Goal: Information Seeking & Learning: Stay updated

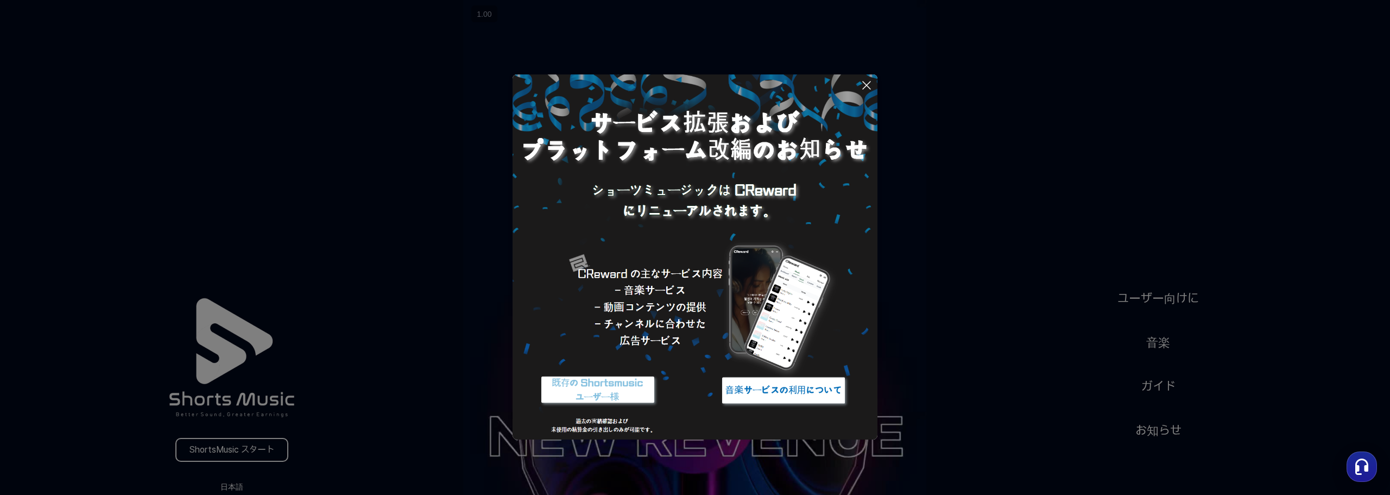
click at [867, 87] on icon at bounding box center [866, 85] width 13 height 13
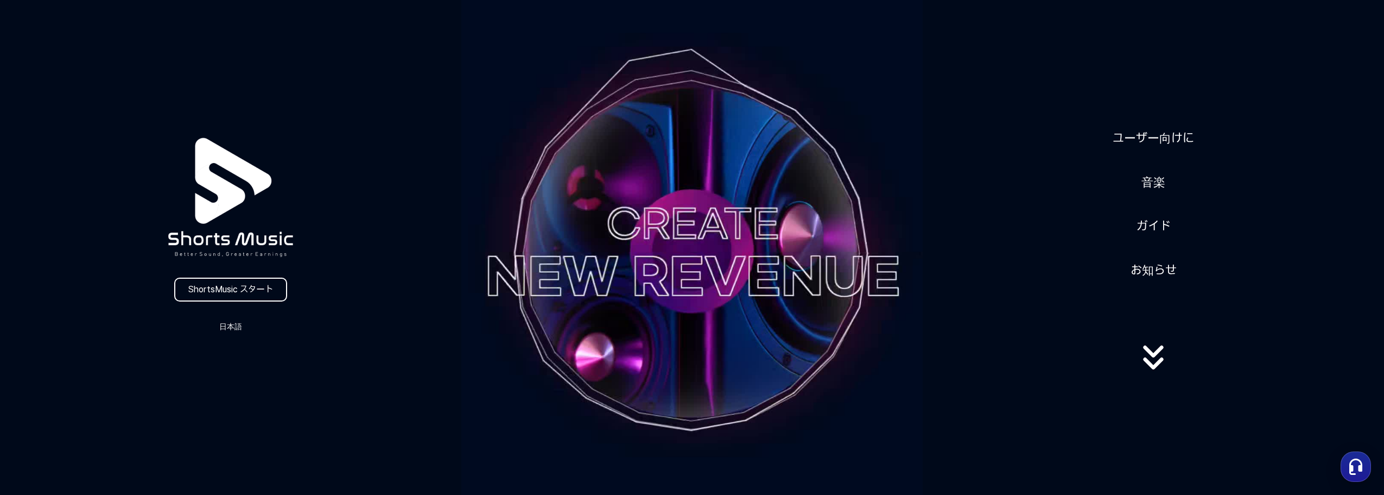
scroll to position [163, 0]
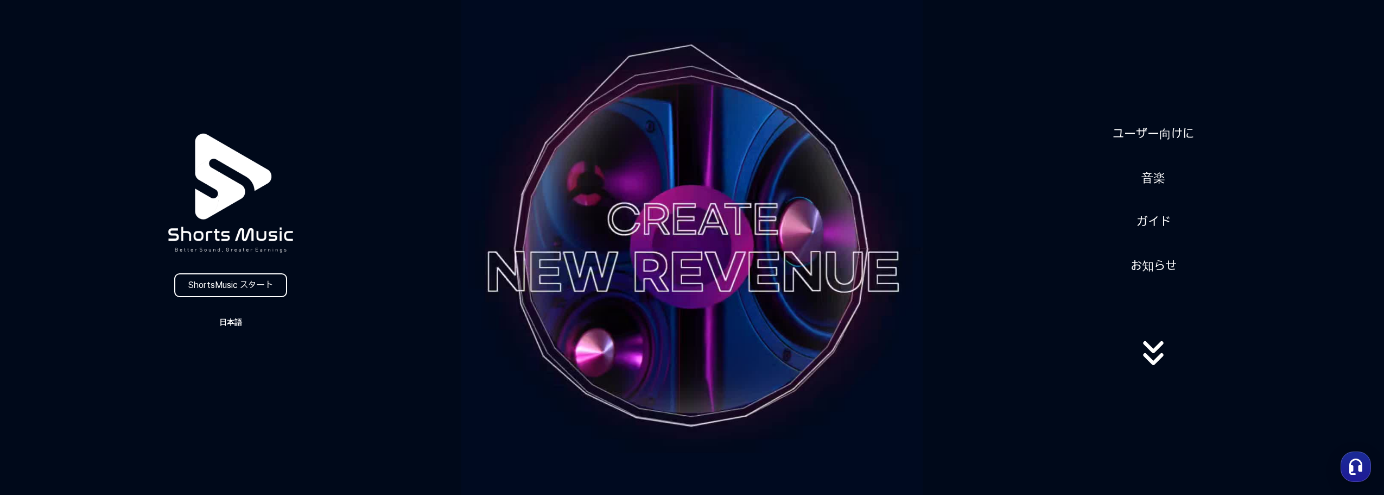
click at [238, 324] on button "日本語" at bounding box center [231, 321] width 52 height 15
click at [226, 370] on button "日本語" at bounding box center [230, 367] width 43 height 11
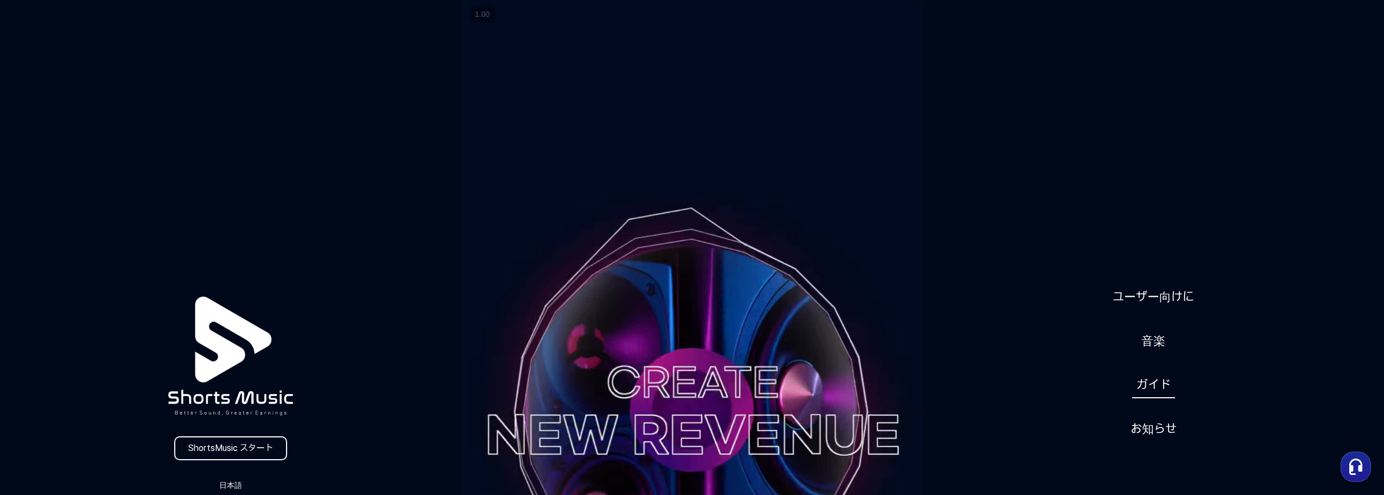
click at [1151, 381] on link "ガイド" at bounding box center [1153, 384] width 43 height 27
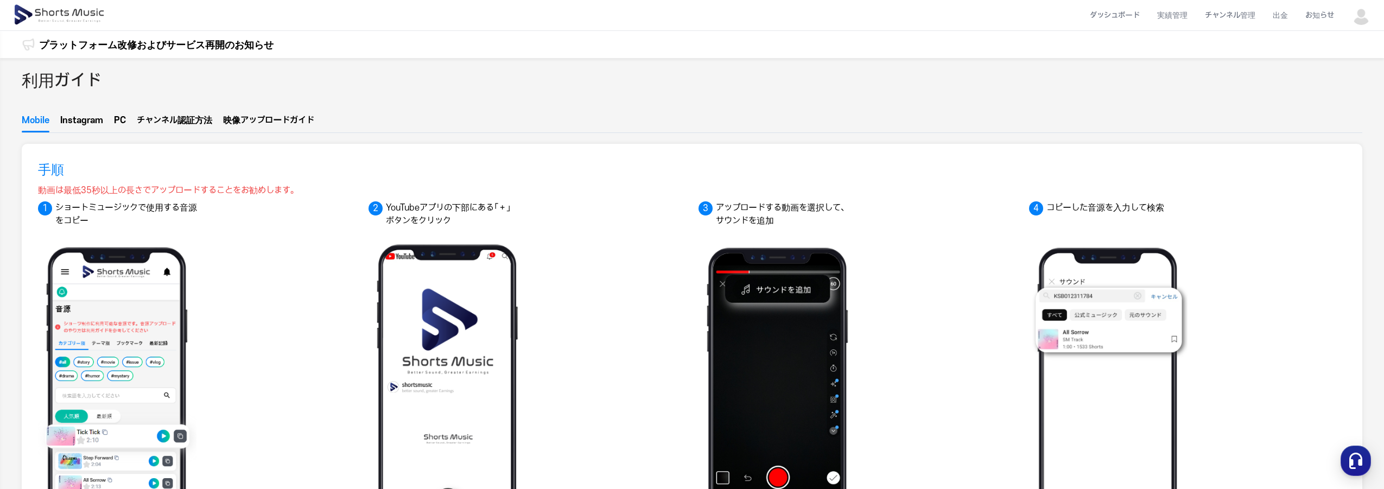
click at [84, 123] on button "Instagram" at bounding box center [81, 123] width 43 height 18
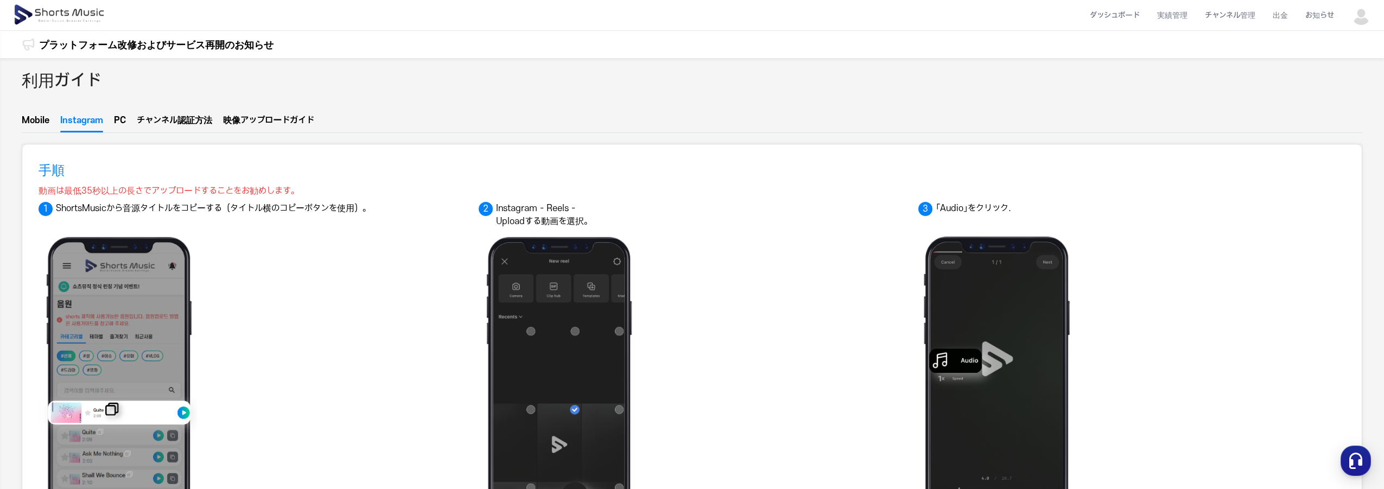
click at [119, 119] on button "PC" at bounding box center [120, 123] width 12 height 18
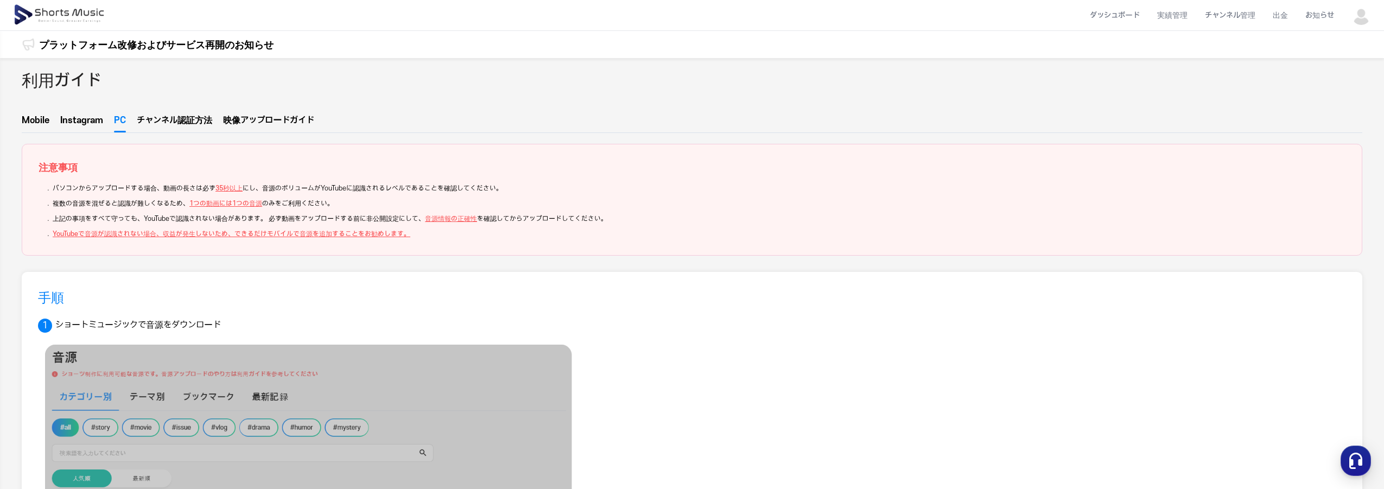
click at [164, 122] on button "チャンネ  ル認証方法" at bounding box center [174, 123] width 75 height 14
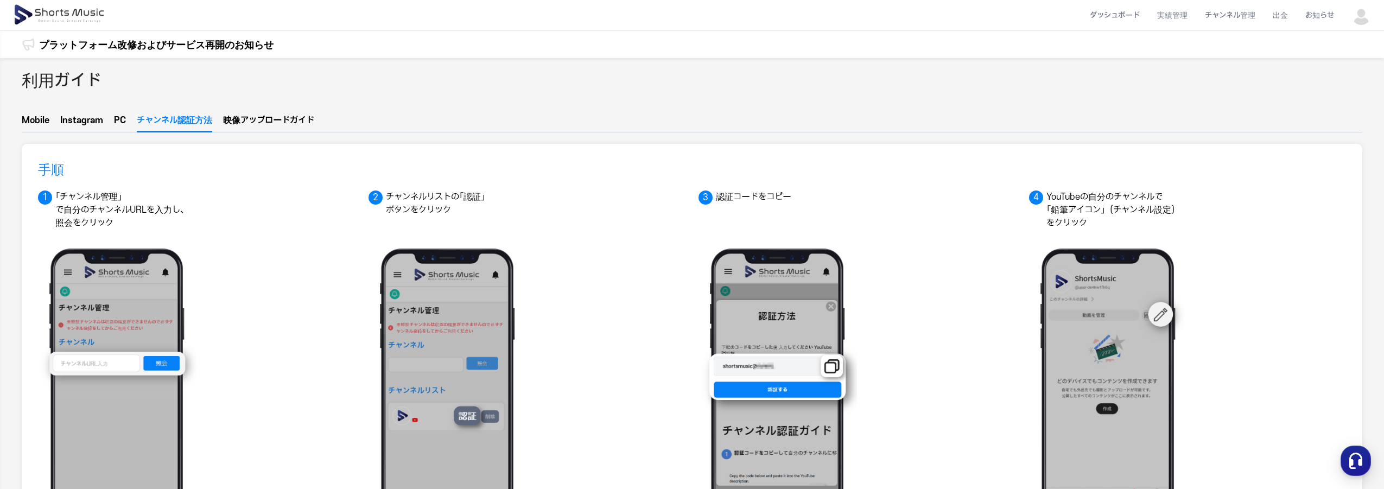
click at [240, 117] on button "映像アップ  ロードガイド" at bounding box center [268, 123] width 91 height 14
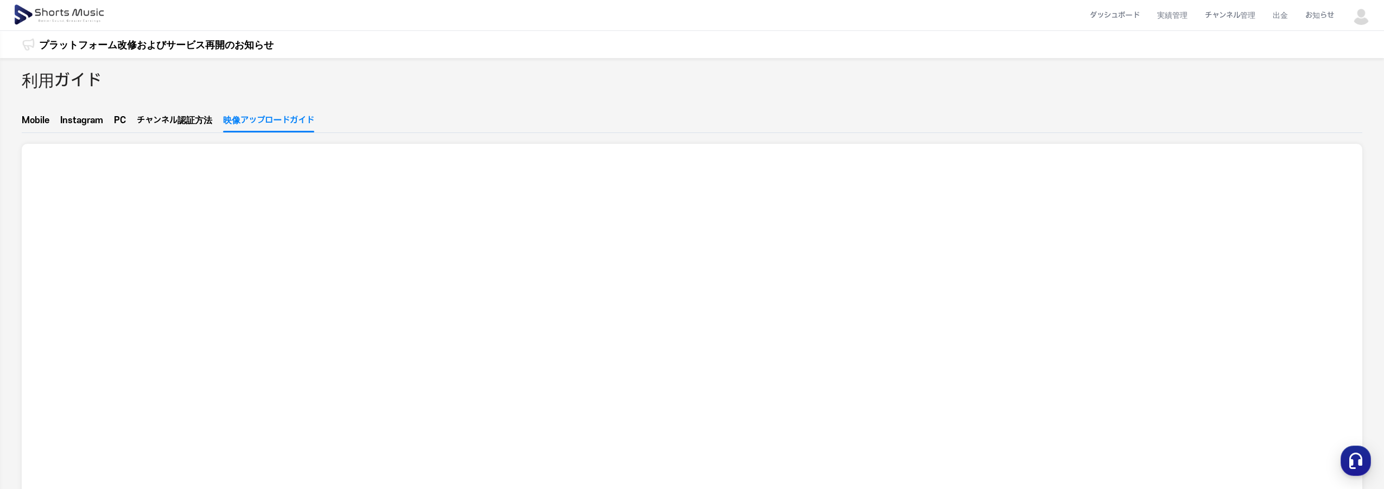
drag, startPoint x: 106, startPoint y: 81, endPoint x: 99, endPoint y: 101, distance: 21.3
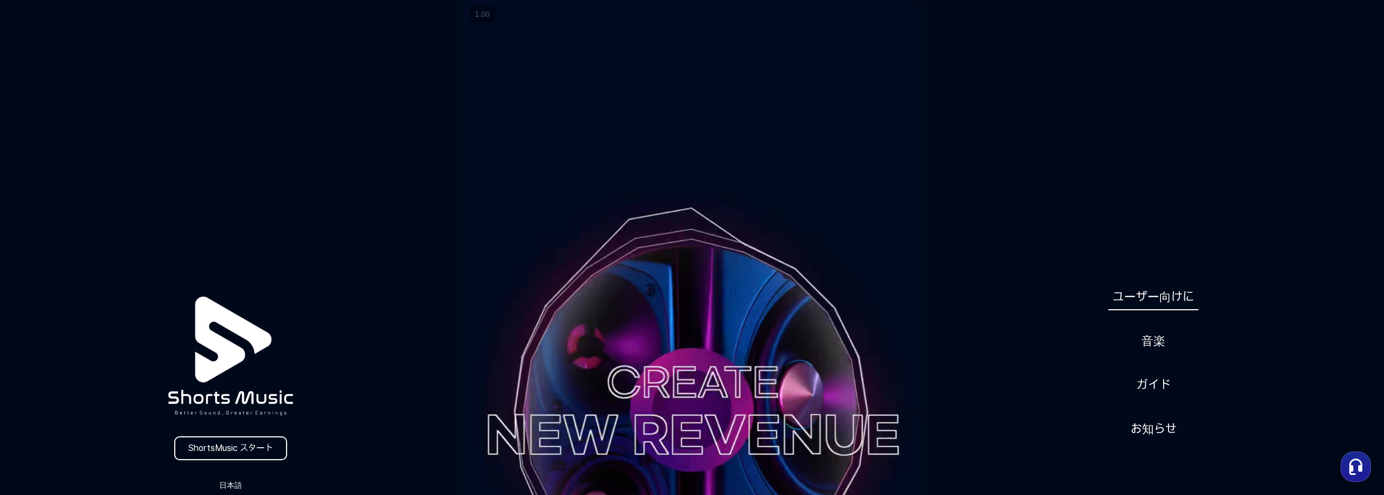
click at [1150, 296] on link "ユーザー向けに" at bounding box center [1154, 296] width 90 height 27
click at [1151, 341] on link "音楽" at bounding box center [1153, 340] width 33 height 27
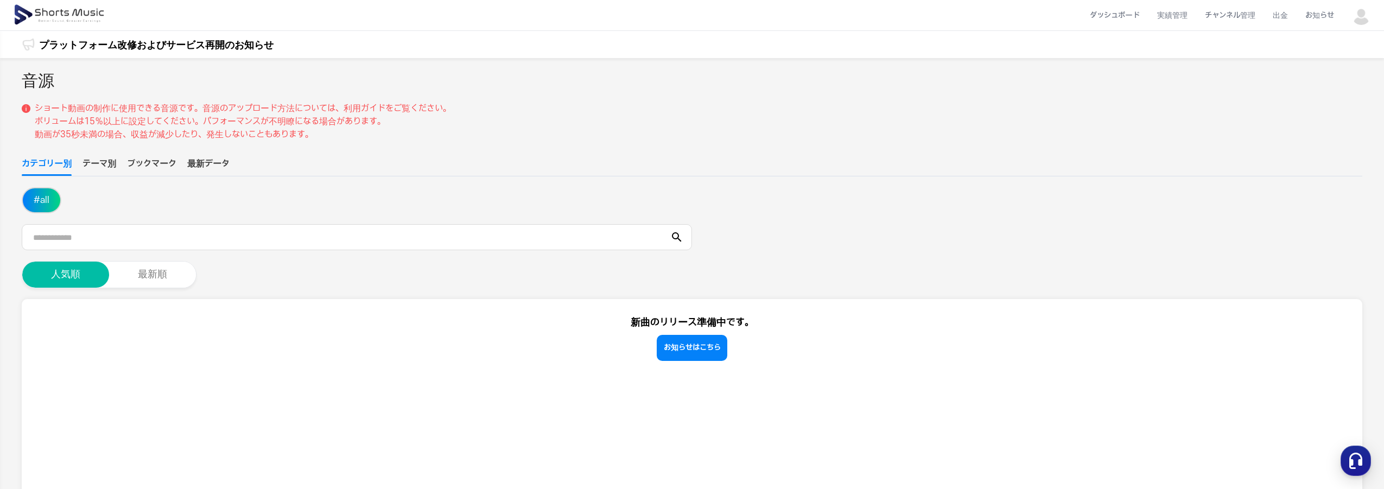
click at [99, 163] on button "テーマ別" at bounding box center [100, 166] width 34 height 18
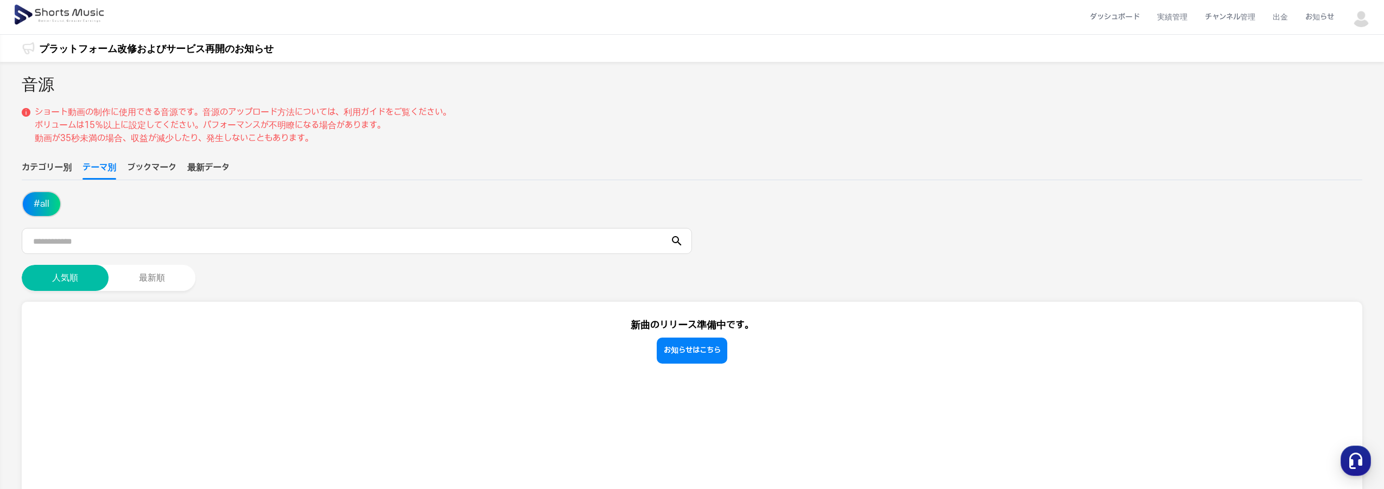
click at [46, 204] on button "# all" at bounding box center [41, 204] width 37 height 24
click at [140, 167] on button "ブックマーク" at bounding box center [151, 170] width 49 height 18
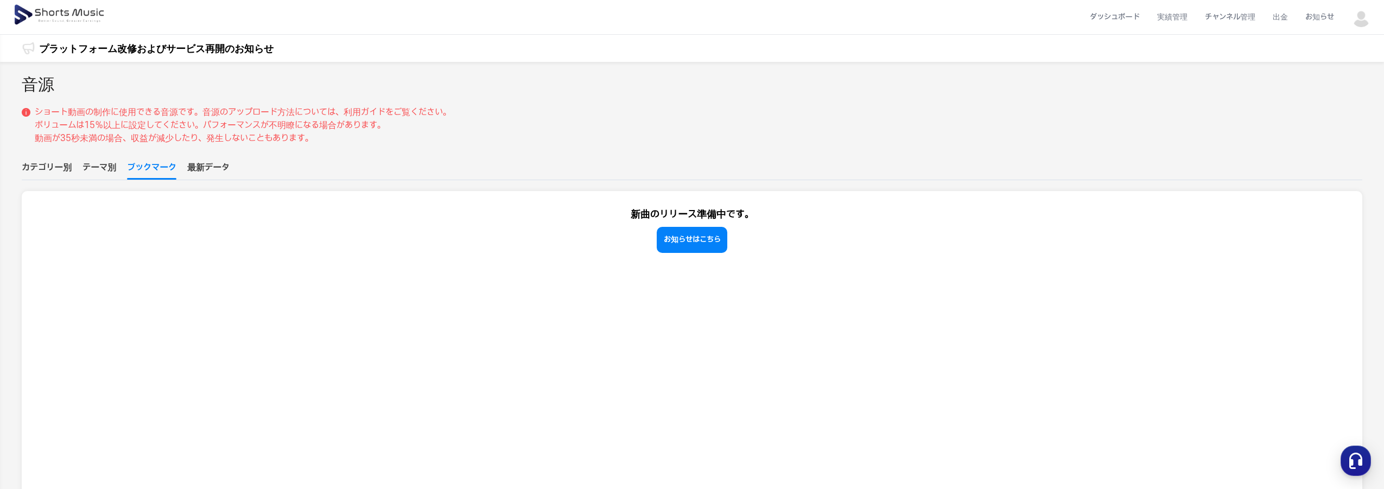
click at [214, 163] on button "最新データ" at bounding box center [208, 170] width 42 height 18
click at [40, 162] on button "カテゴリー別" at bounding box center [47, 170] width 50 height 18
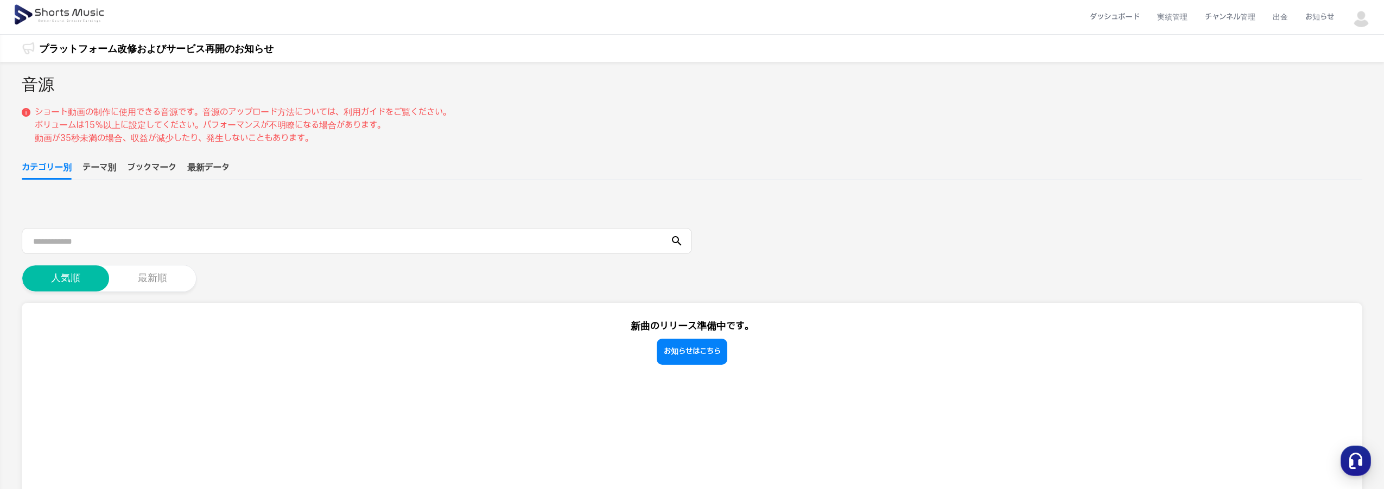
click at [145, 284] on button "最新順" at bounding box center [152, 278] width 87 height 26
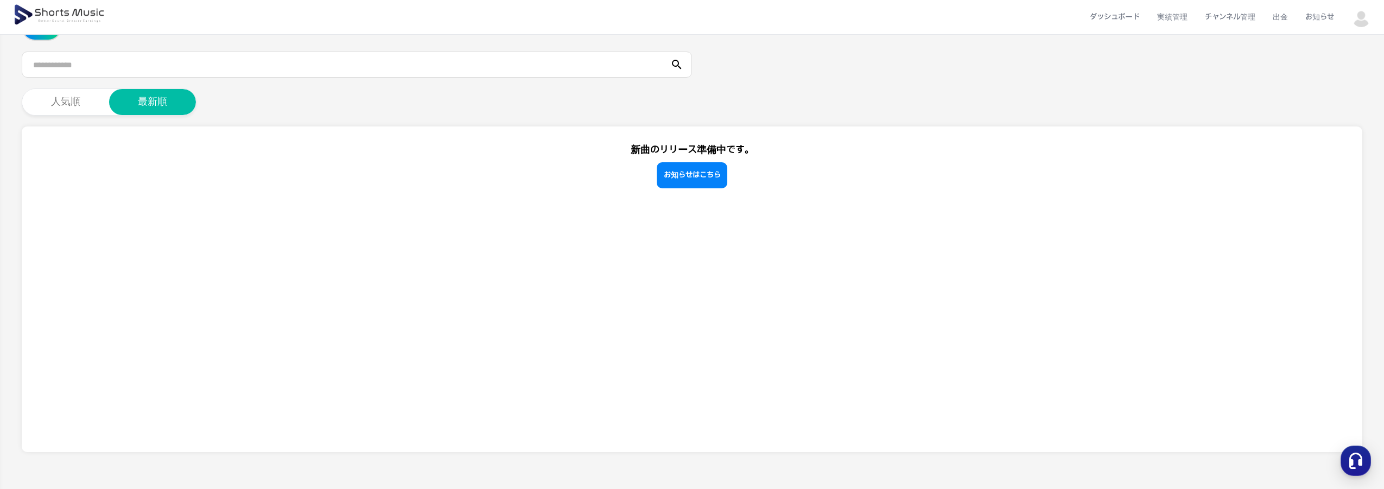
scroll to position [104, 0]
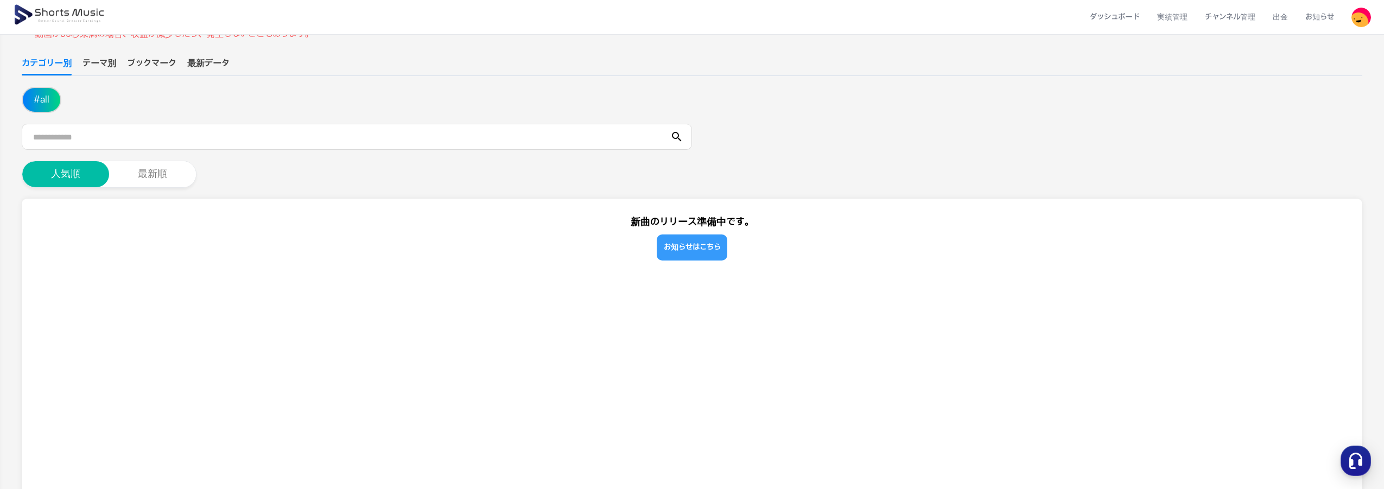
scroll to position [107, 0]
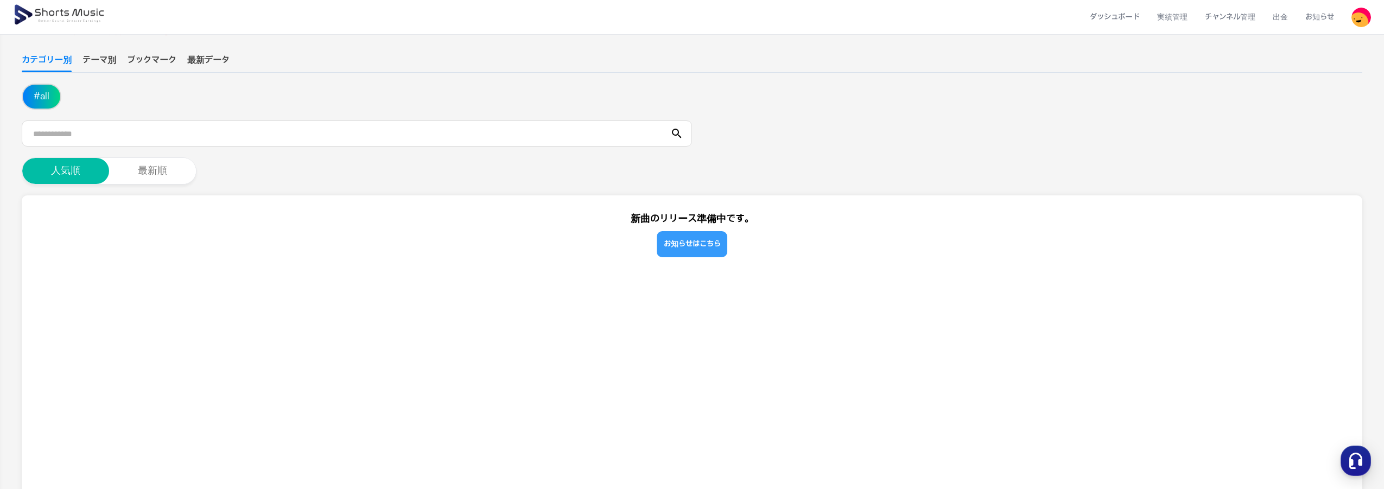
click at [692, 245] on link "お知らせはこちら" at bounding box center [692, 244] width 71 height 26
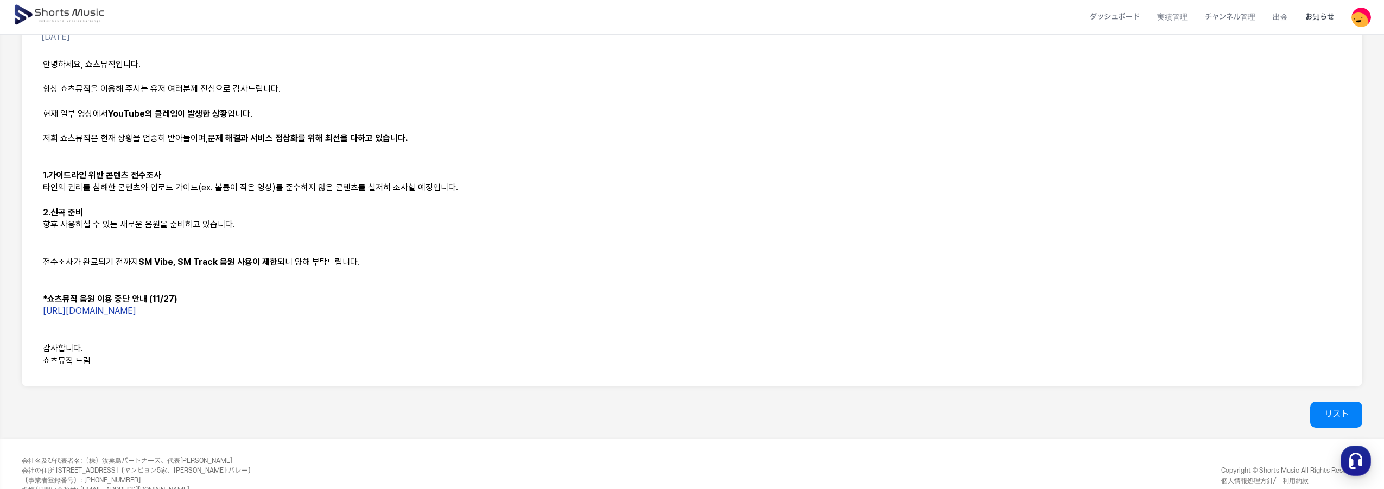
scroll to position [186, 0]
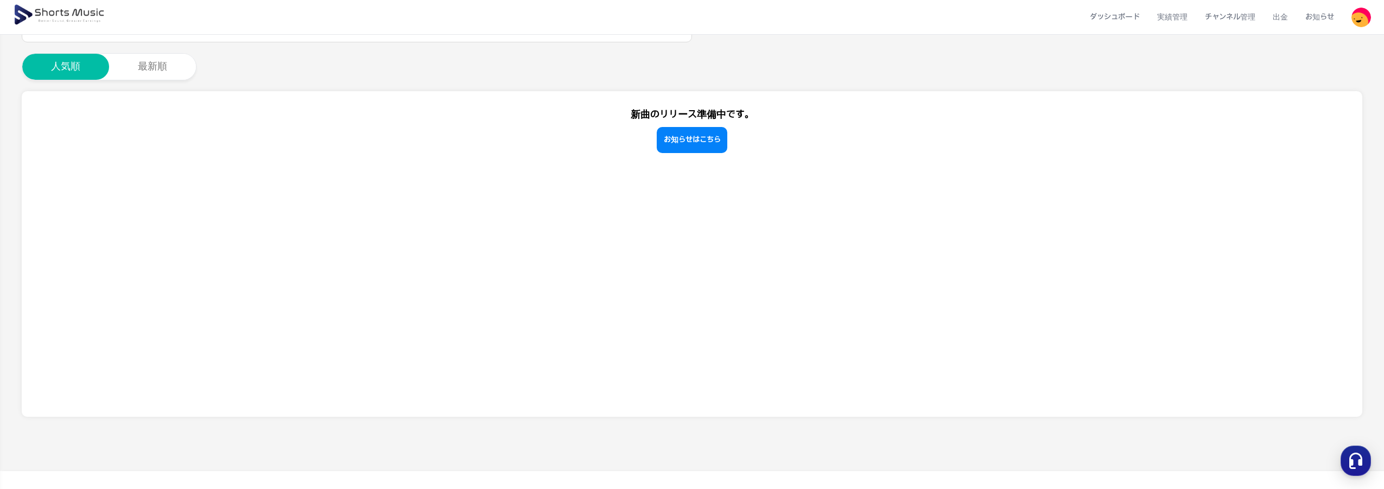
scroll to position [107, 0]
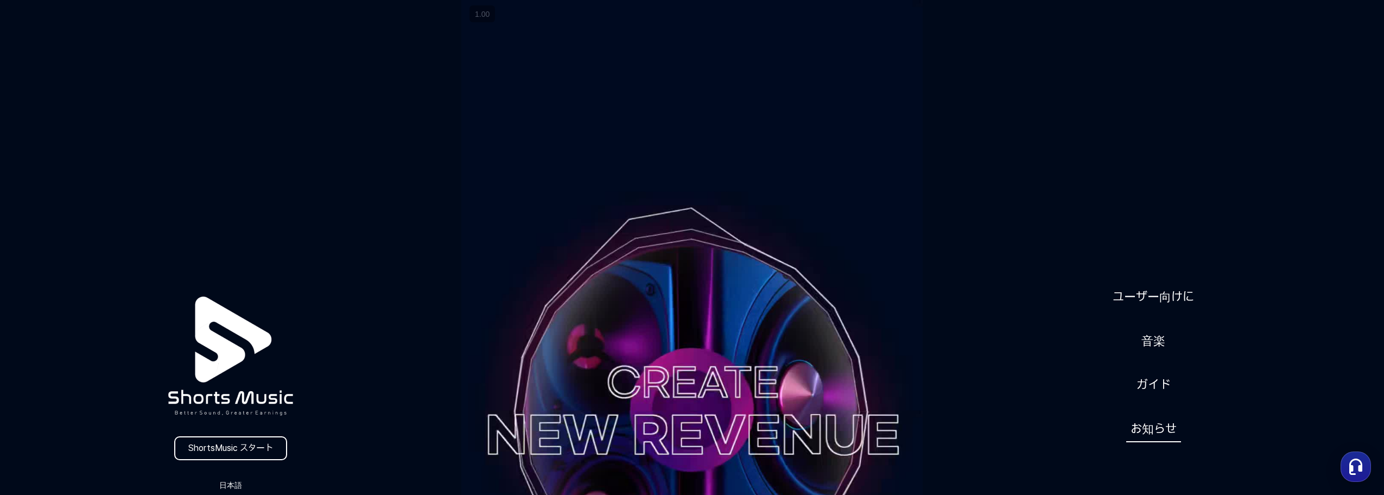
click at [1142, 431] on link "お知らせ" at bounding box center [1153, 428] width 55 height 27
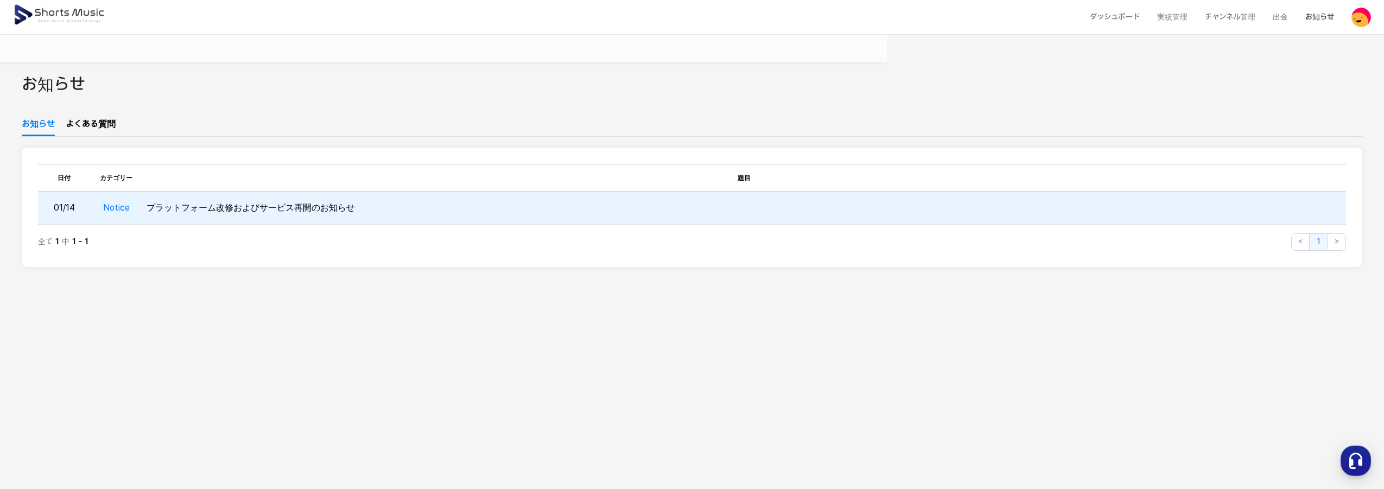
click at [194, 207] on td "プラットフォーム改修およびサービス再開のお知らせ" at bounding box center [744, 208] width 1204 height 33
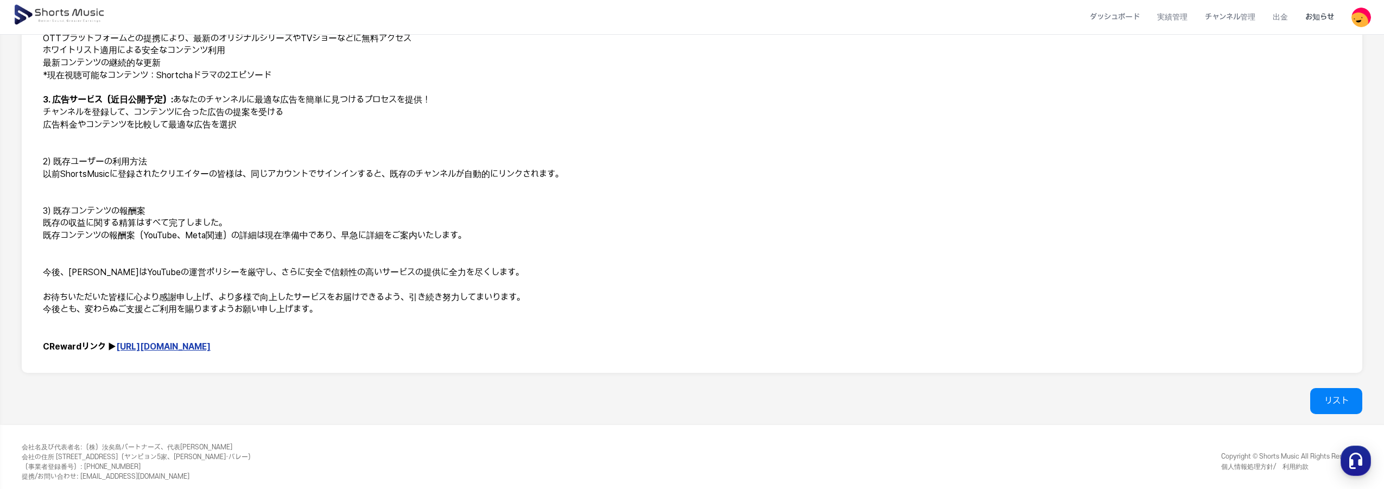
scroll to position [191, 0]
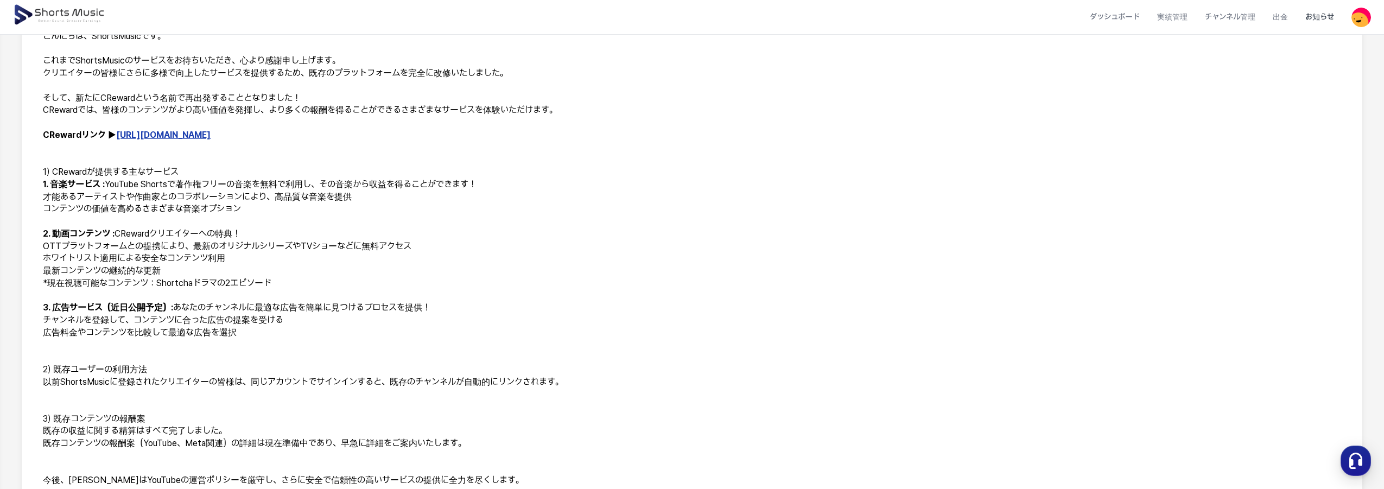
click at [151, 133] on link "[URL][DOMAIN_NAME]" at bounding box center [163, 135] width 94 height 10
